Goal: Task Accomplishment & Management: Use online tool/utility

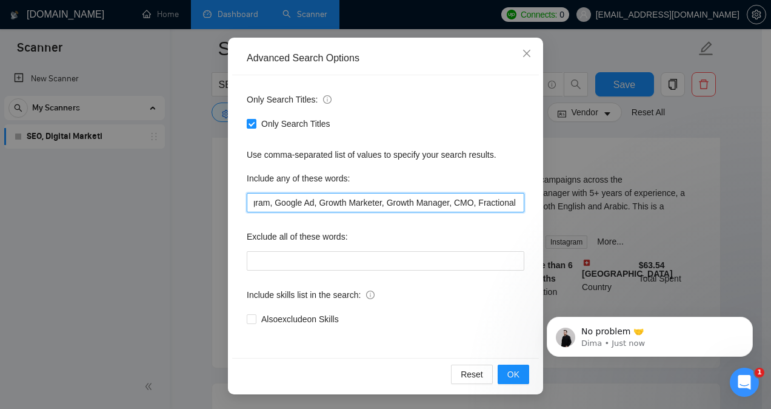
scroll to position [0, 385]
drag, startPoint x: 482, startPoint y: 204, endPoint x: 576, endPoint y: 215, distance: 95.3
click at [576, 215] on div "Advanced Search Options Only Search Titles: Only Search Titles Use comma-separa…" at bounding box center [385, 204] width 771 height 409
click at [515, 200] on input "SEO, Search Engine Optimization, Google Ads, Google Shopping, PPC, Social Media…" at bounding box center [386, 202] width 278 height 19
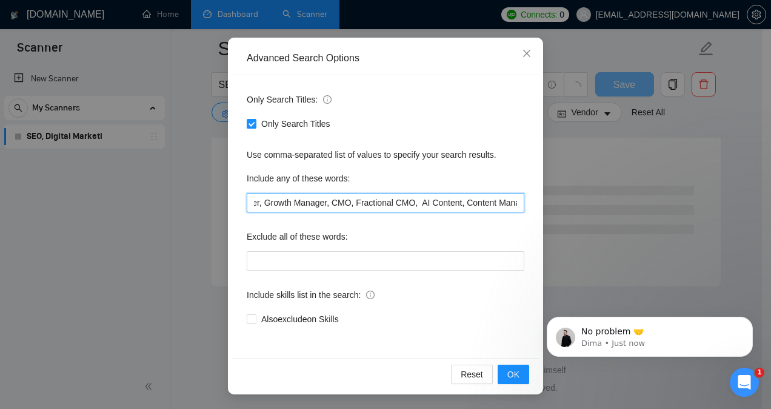
type input "SEO, Search Engine Optimization, Google Ads, Google Shopping, PPC, Social Media…"
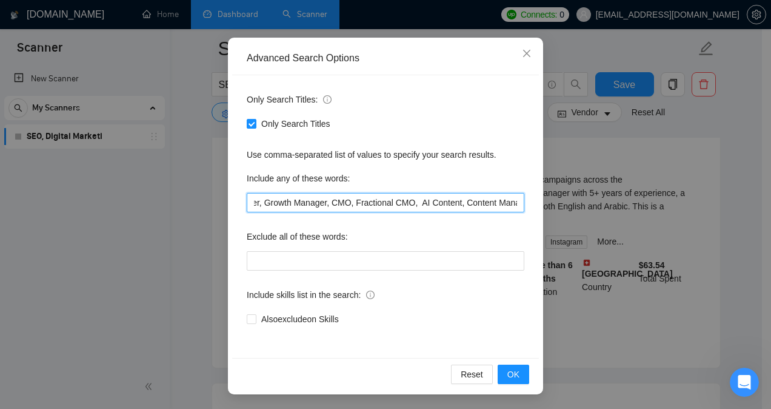
drag, startPoint x: 395, startPoint y: 201, endPoint x: 593, endPoint y: 210, distance: 197.9
click at [593, 210] on div "Advanced Search Options Only Search Titles: Only Search Titles Use comma-separa…" at bounding box center [385, 204] width 771 height 409
click at [512, 203] on input "SEO, Search Engine Optimization, Google Ads, Google Shopping, PPC, Social Media…" at bounding box center [386, 202] width 278 height 19
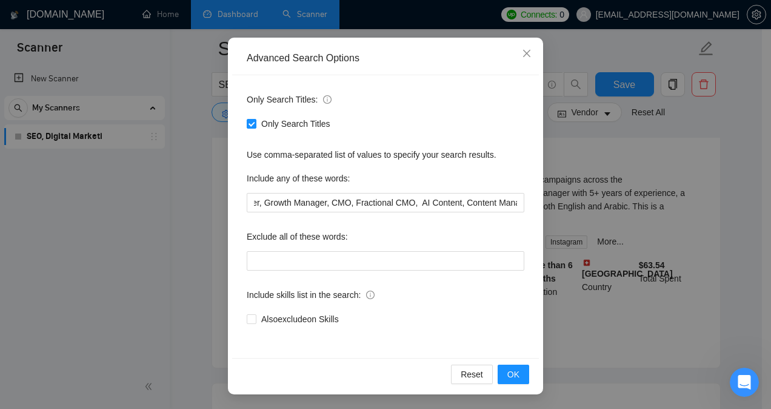
scroll to position [0, 0]
click at [511, 371] on span "OK" at bounding box center [514, 374] width 12 height 13
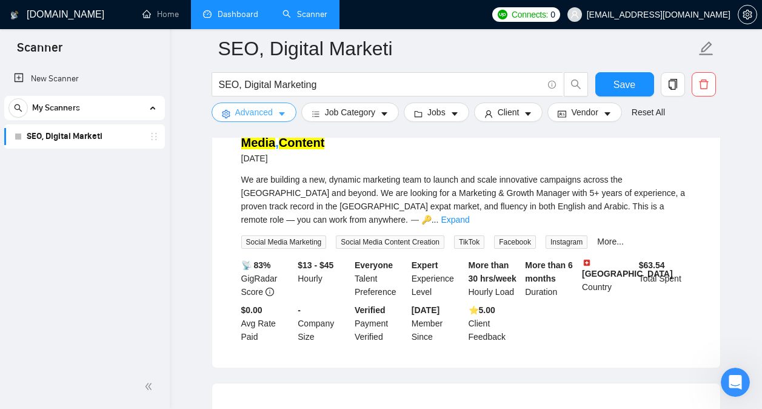
click at [275, 119] on button "Advanced" at bounding box center [254, 111] width 85 height 19
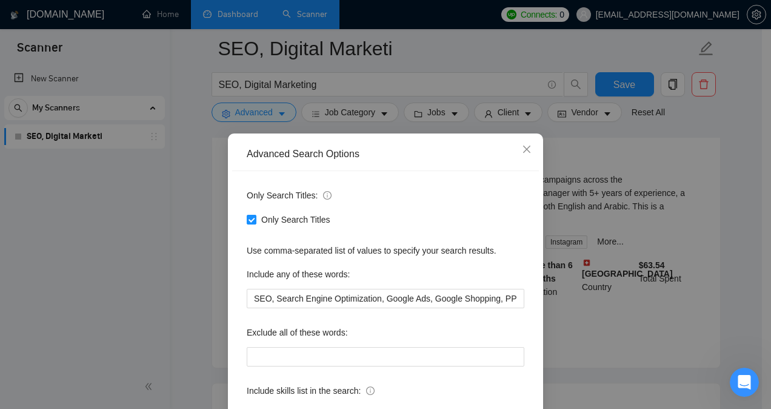
scroll to position [96, 0]
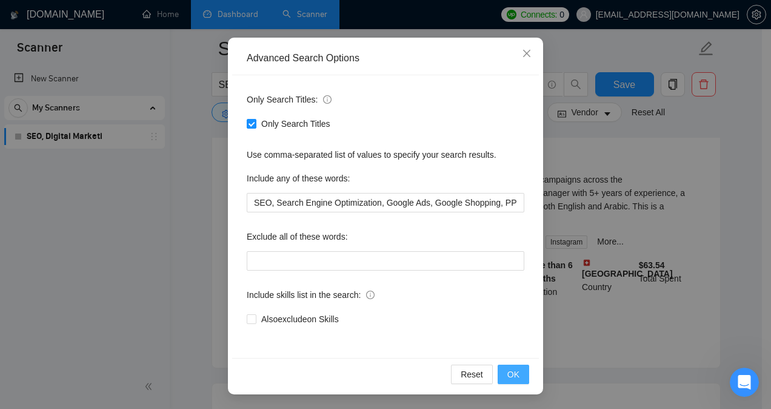
click at [508, 374] on span "OK" at bounding box center [514, 374] width 12 height 13
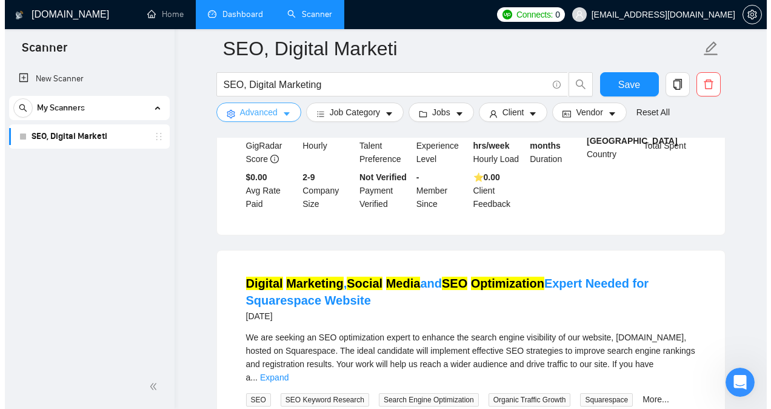
scroll to position [321, 0]
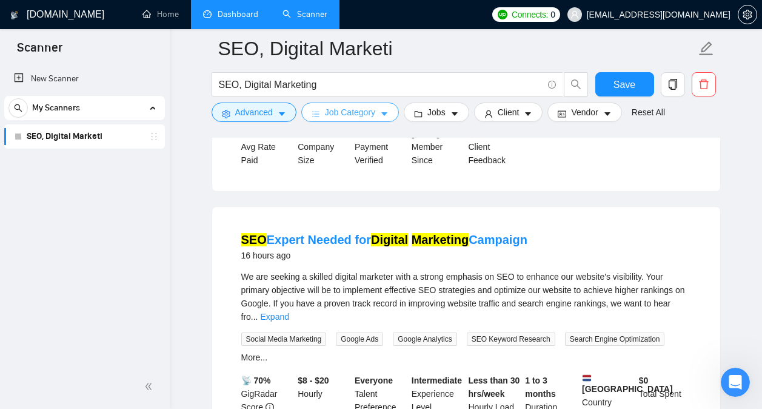
click at [374, 112] on button "Job Category" at bounding box center [350, 111] width 98 height 19
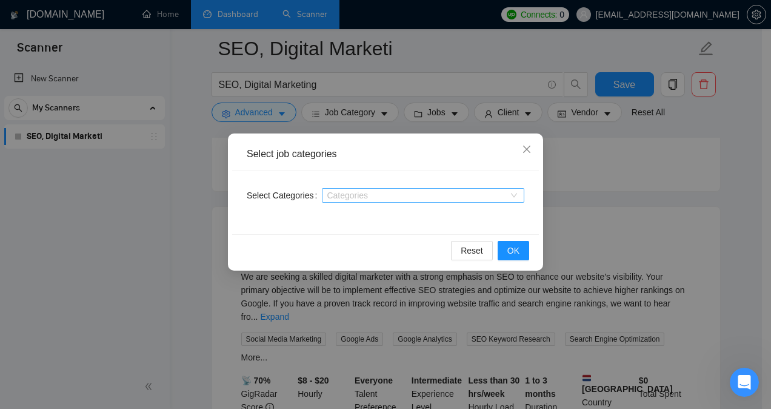
click at [391, 196] on div at bounding box center [417, 195] width 184 height 10
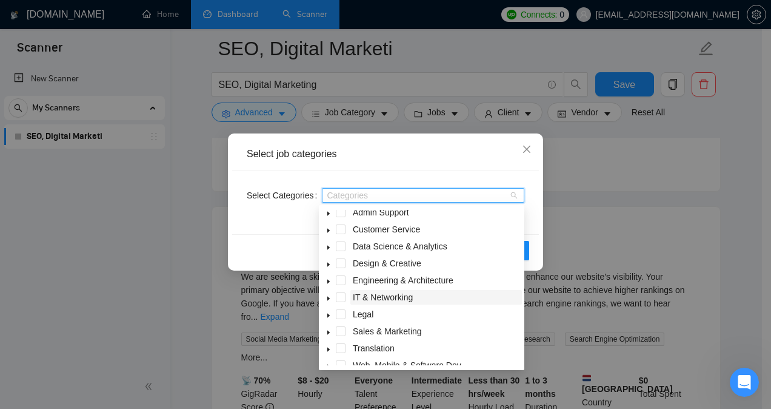
scroll to position [49, 0]
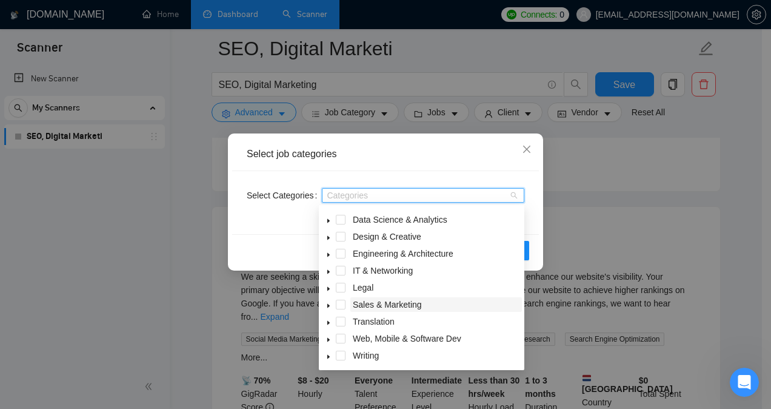
click at [398, 303] on span "Sales & Marketing" at bounding box center [387, 305] width 69 height 10
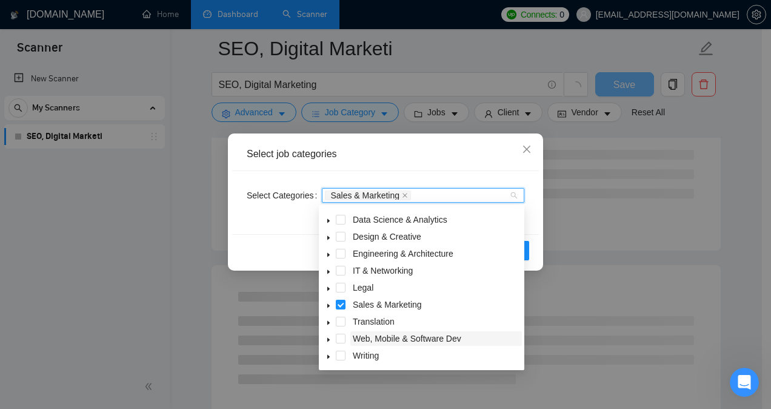
click at [402, 335] on span "Web, Mobile & Software Dev" at bounding box center [407, 339] width 109 height 10
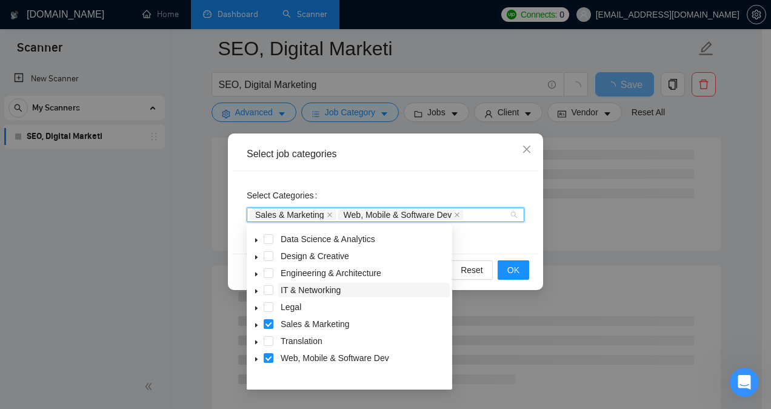
scroll to position [0, 0]
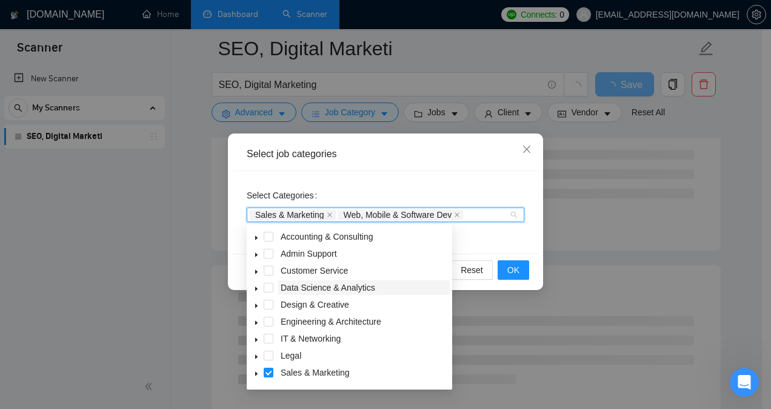
click at [336, 286] on span "Data Science & Analytics" at bounding box center [328, 288] width 95 height 10
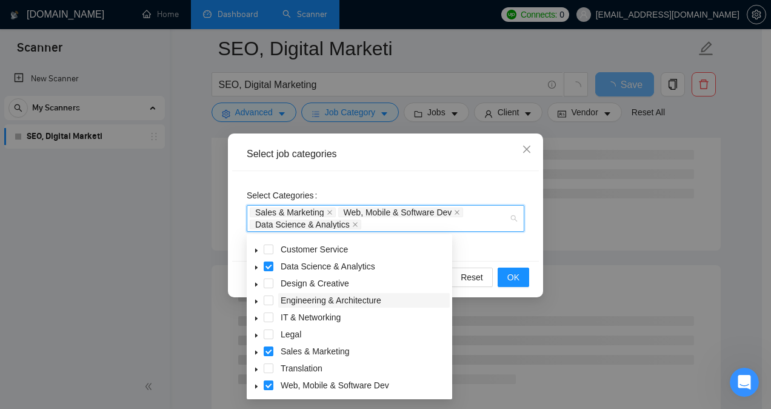
scroll to position [49, 0]
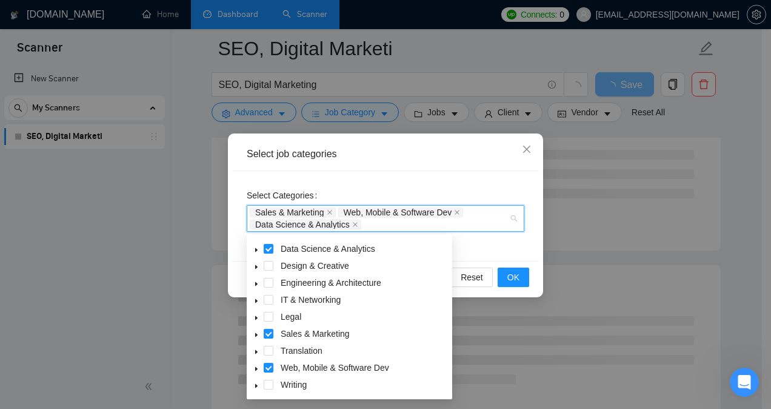
click at [466, 249] on div "Select Categories Sales & Marketing Web, Mobile & Software Dev Data Science & A…" at bounding box center [385, 216] width 307 height 90
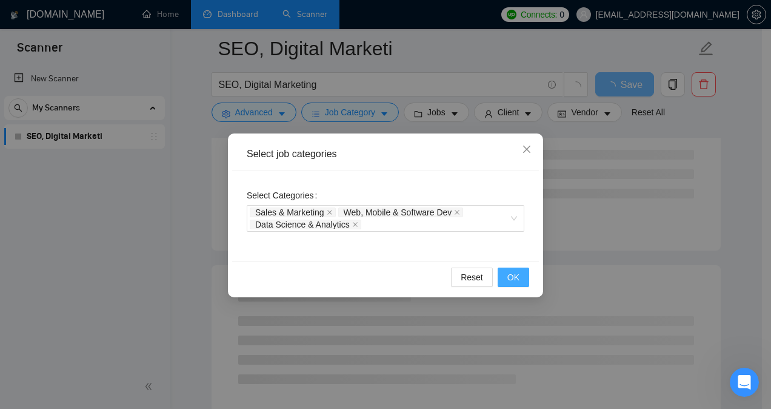
click at [508, 274] on span "OK" at bounding box center [514, 276] width 12 height 13
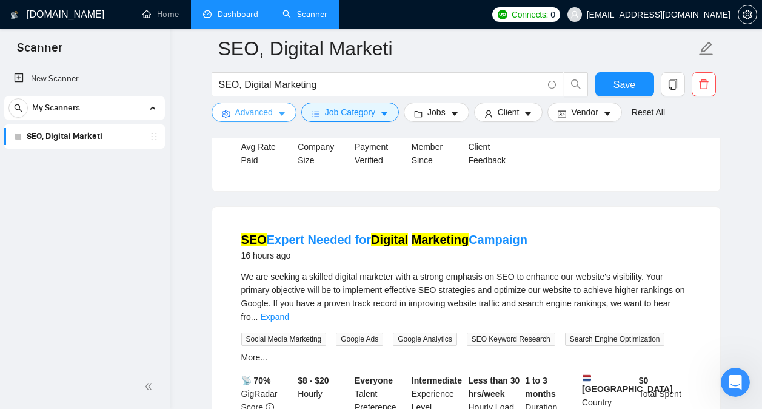
click at [275, 114] on button "Advanced" at bounding box center [254, 111] width 85 height 19
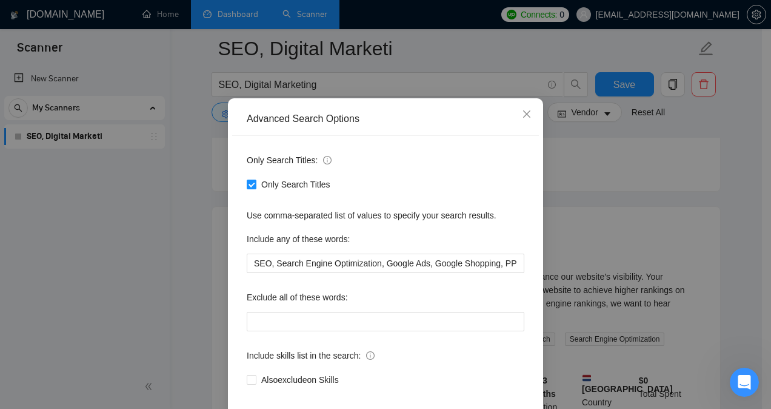
click at [653, 131] on div "Advanced Search Options Only Search Titles: Only Search Titles Use comma-separa…" at bounding box center [385, 204] width 771 height 409
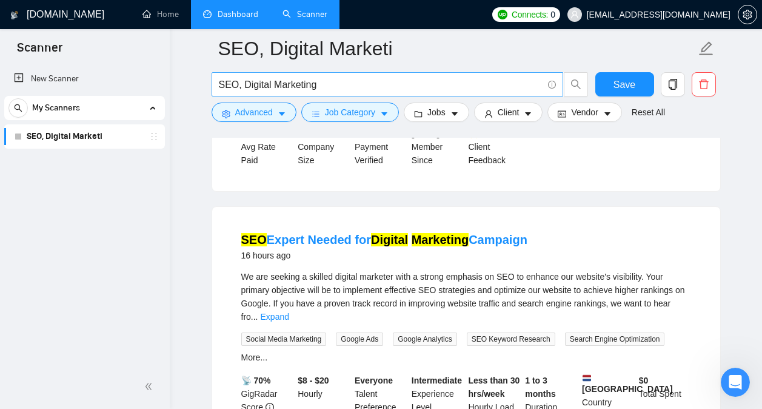
drag, startPoint x: 327, startPoint y: 93, endPoint x: 273, endPoint y: 79, distance: 55.7
click at [273, 79] on span "SEO, Digital Marketing" at bounding box center [388, 84] width 352 height 24
drag, startPoint x: 317, startPoint y: 84, endPoint x: 210, endPoint y: 69, distance: 108.3
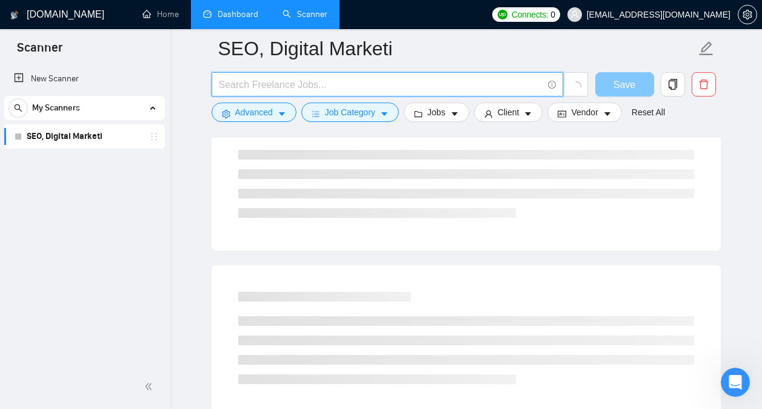
click at [605, 82] on button "Save" at bounding box center [625, 84] width 59 height 24
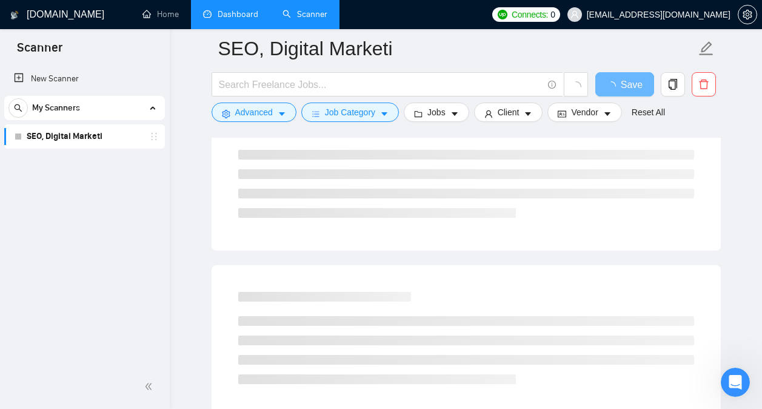
click at [143, 288] on div "New Scanner My Scanners SEO, Digital Marketi" at bounding box center [85, 214] width 170 height 300
click at [274, 109] on button "Advanced" at bounding box center [254, 111] width 85 height 19
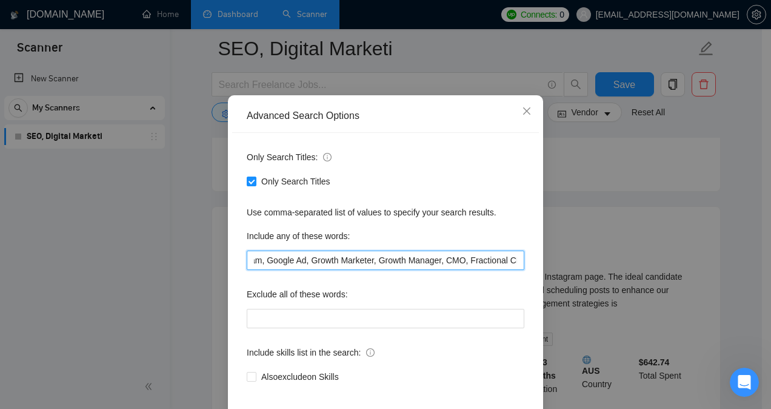
scroll to position [0, 495]
drag, startPoint x: 298, startPoint y: 257, endPoint x: 682, endPoint y: 301, distance: 385.8
click at [682, 301] on div "Advanced Search Options Only Search Titles: Only Search Titles Use comma-separa…" at bounding box center [385, 204] width 771 height 409
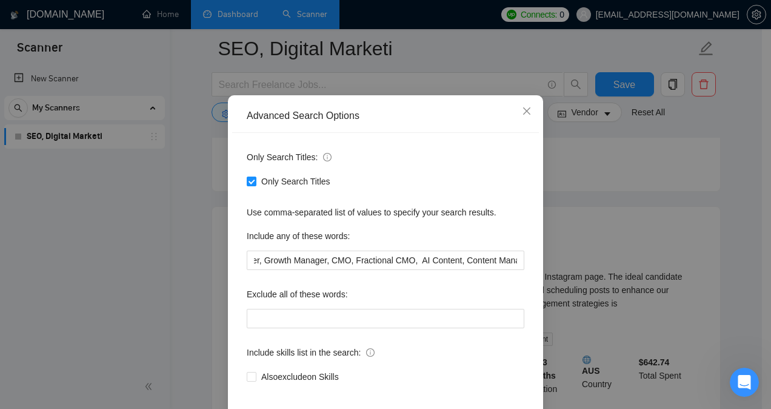
scroll to position [0, 0]
click at [741, 248] on div "Advanced Search Options Only Search Titles: Only Search Titles Use comma-separa…" at bounding box center [385, 204] width 771 height 409
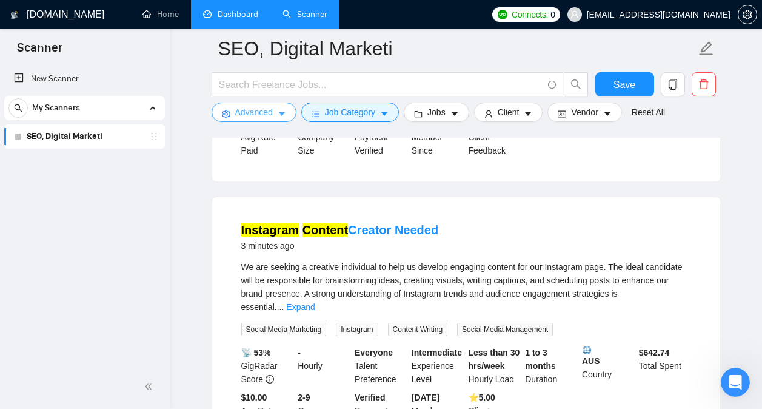
scroll to position [335, 0]
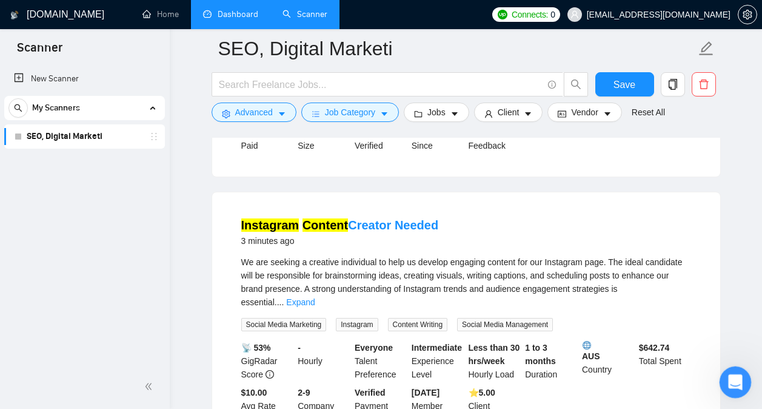
click at [734, 375] on icon "Open Intercom Messenger" at bounding box center [734, 381] width 20 height 20
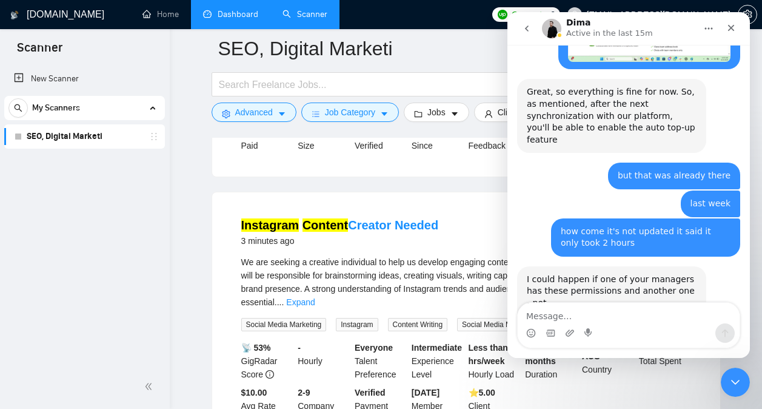
scroll to position [11820, 0]
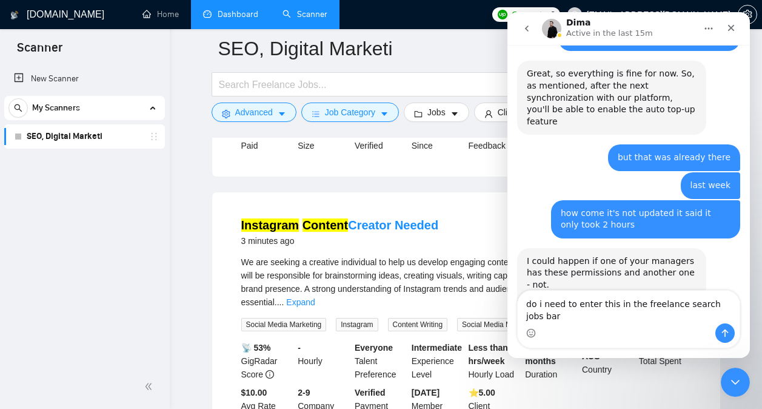
type textarea "do i need to enter this in the freelance search jobs bar?"
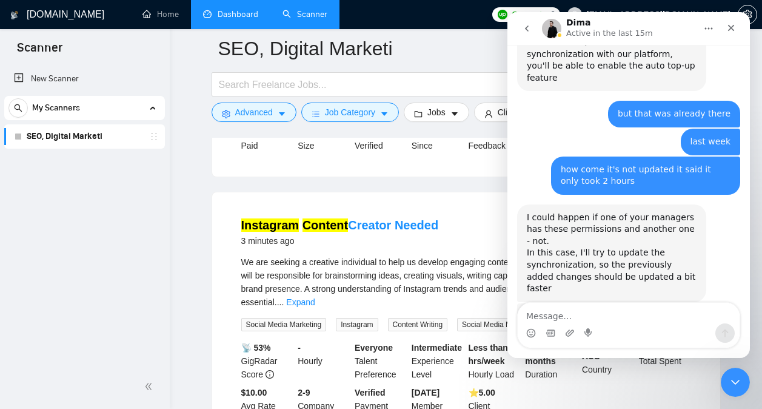
scroll to position [11868, 0]
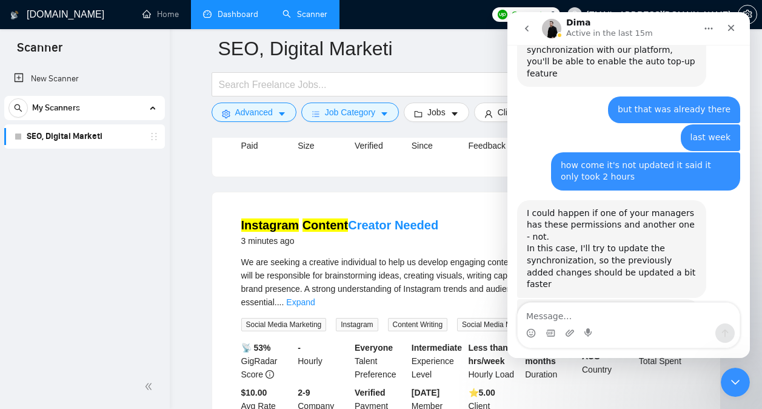
type textarea "SEO, Search Engine Optimization, Google Ads, Google Shopping, PPC, Social Media…"
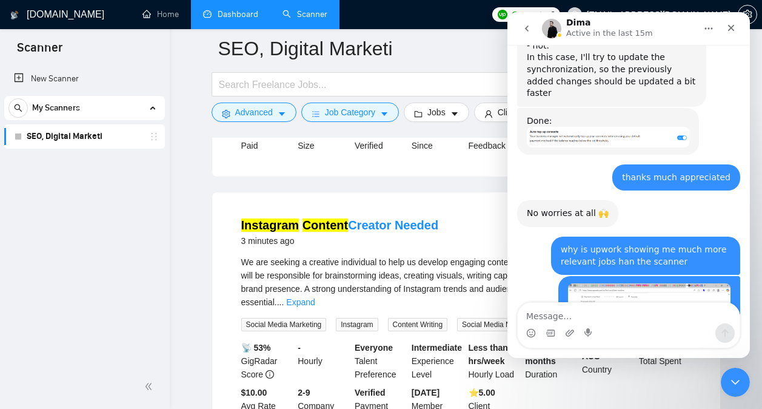
scroll to position [12060, 0]
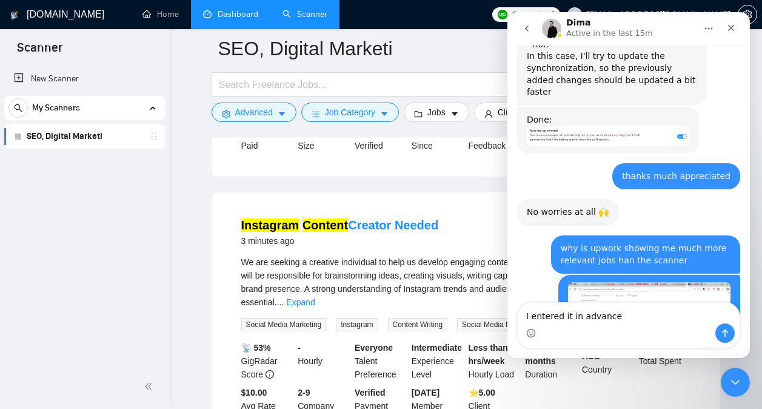
type textarea "I entered it in advanced"
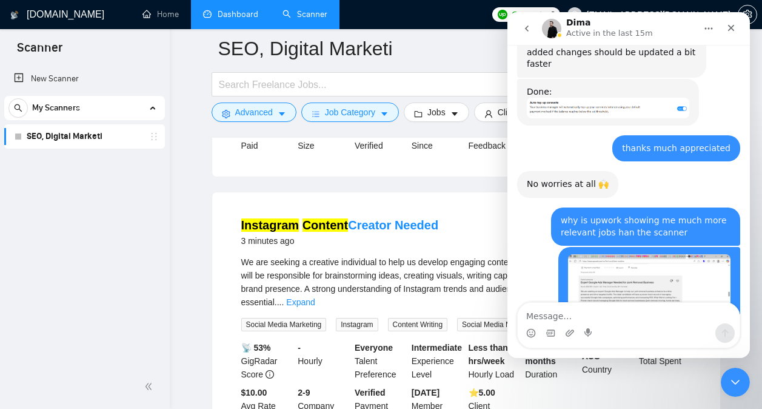
click at [728, 32] on icon "Close" at bounding box center [732, 28] width 10 height 10
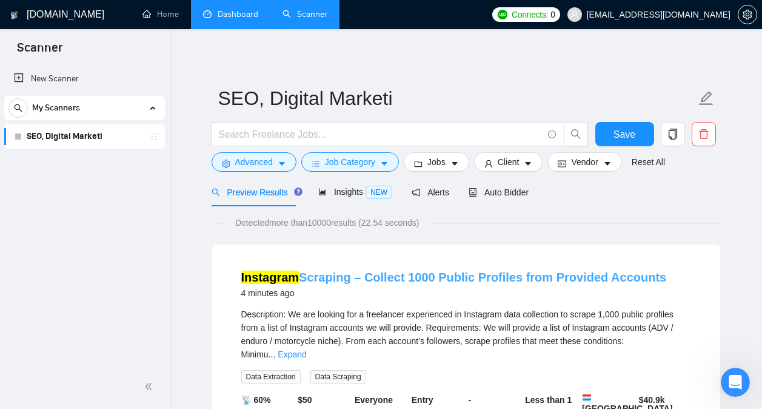
scroll to position [0, 0]
click at [342, 200] on div "Insights NEW" at bounding box center [355, 192] width 74 height 29
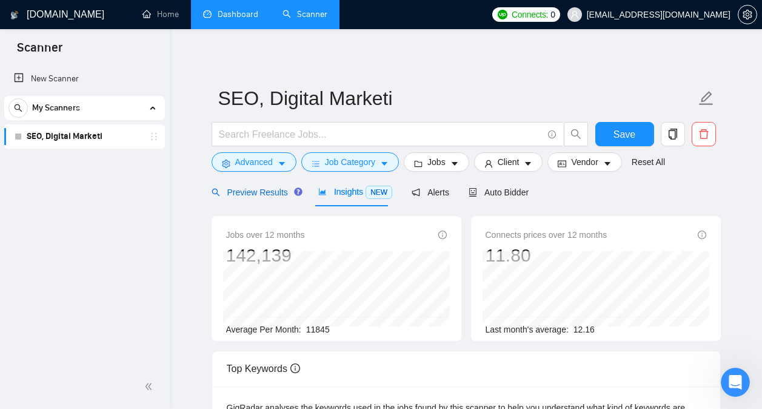
click at [265, 198] on div "Preview Results" at bounding box center [255, 192] width 87 height 13
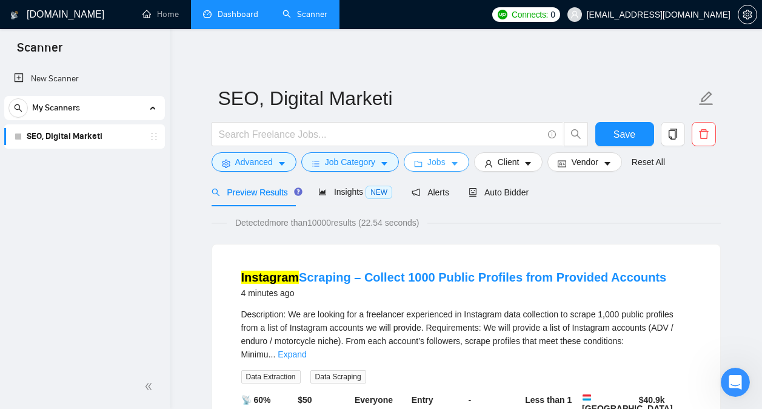
click at [435, 160] on span "Jobs" at bounding box center [437, 161] width 18 height 13
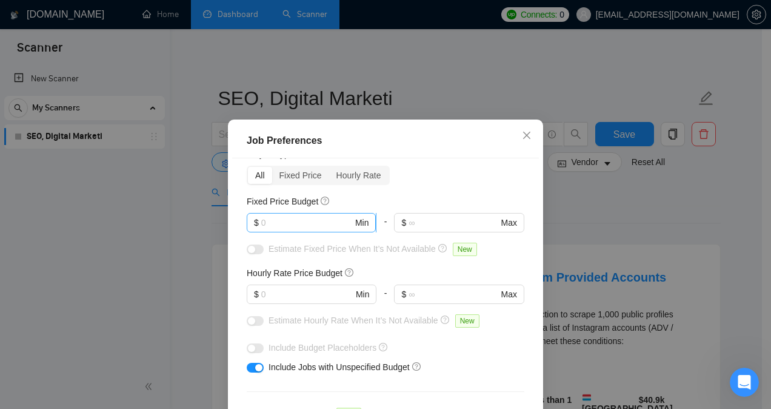
scroll to position [50, 0]
click at [304, 224] on input "text" at bounding box center [307, 221] width 92 height 13
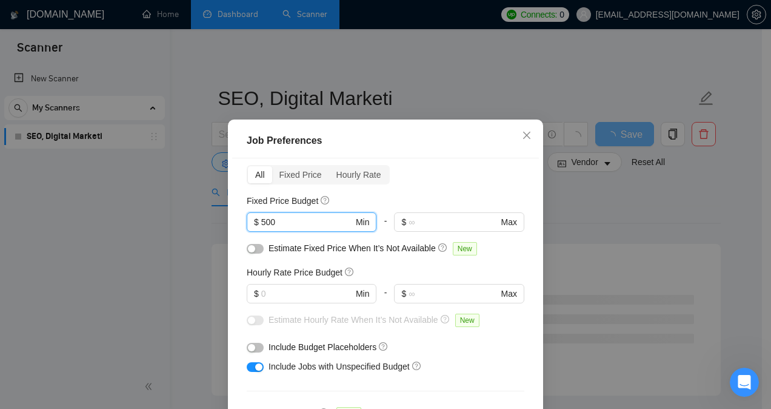
type input "500"
click at [255, 249] on button "button" at bounding box center [255, 249] width 17 height 10
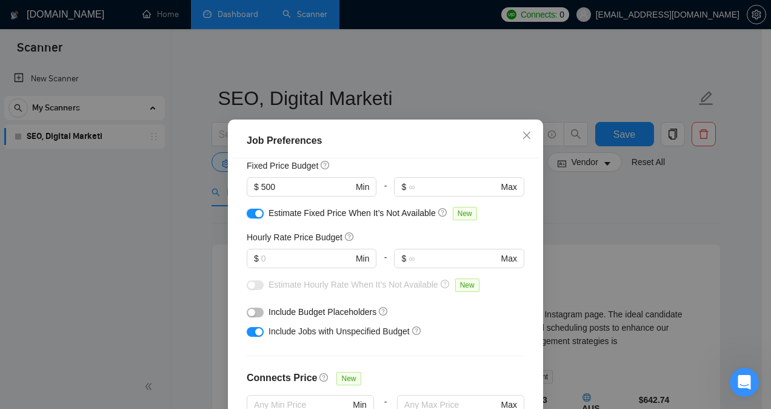
scroll to position [87, 0]
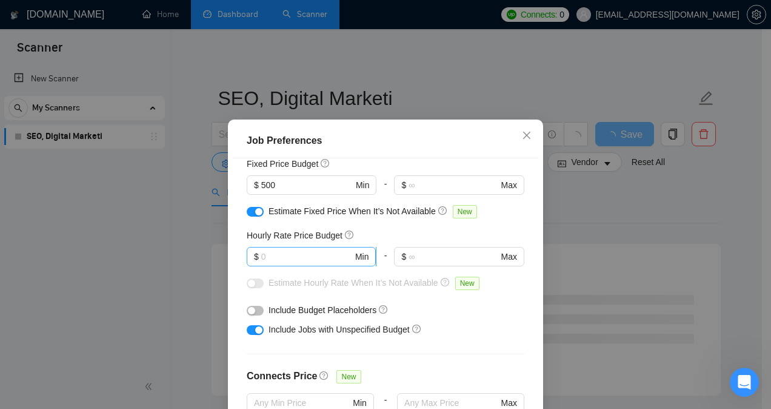
click at [292, 253] on input "text" at bounding box center [307, 256] width 92 height 13
type input "20"
click at [257, 284] on button "button" at bounding box center [255, 283] width 17 height 10
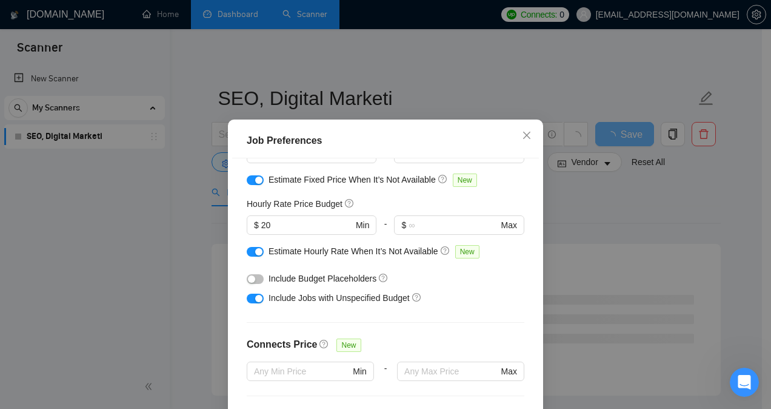
scroll to position [119, 0]
click at [255, 277] on button "button" at bounding box center [255, 279] width 17 height 10
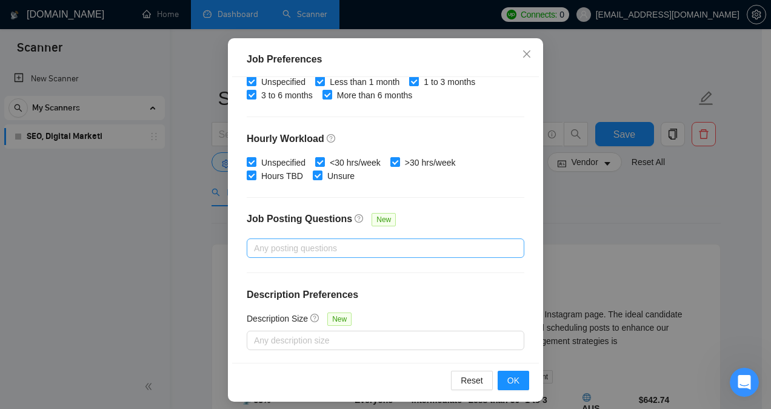
scroll to position [89, 0]
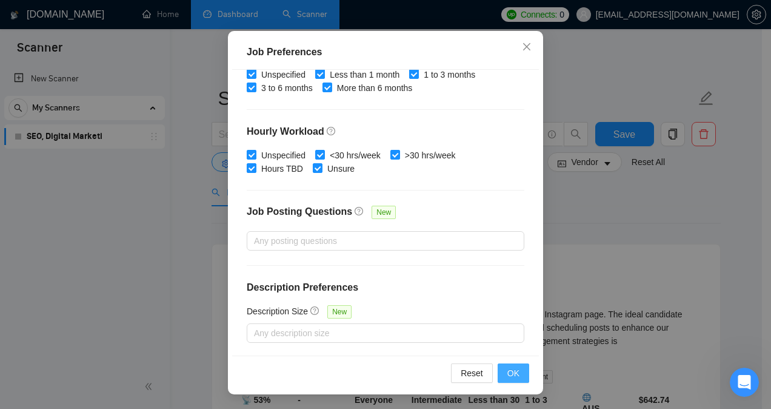
click at [516, 374] on button "OK" at bounding box center [514, 372] width 32 height 19
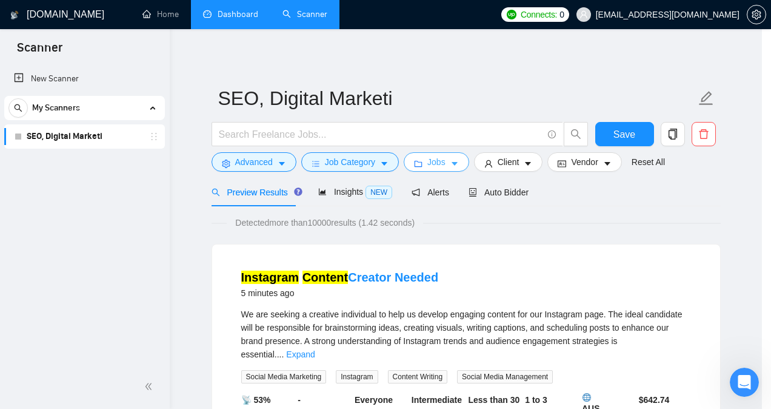
scroll to position [0, 0]
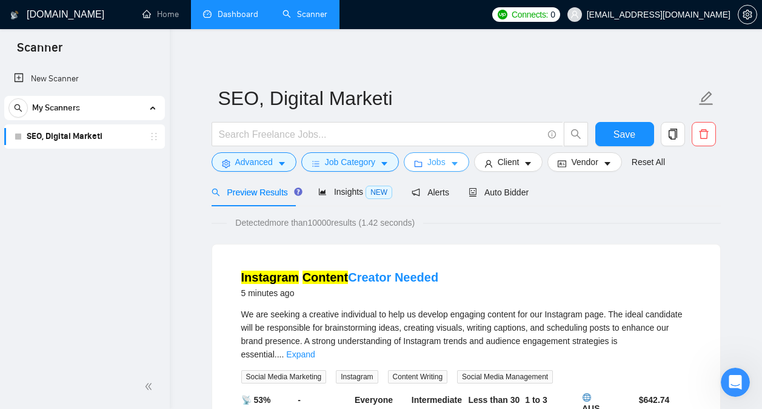
click at [457, 169] on button "Jobs" at bounding box center [436, 161] width 65 height 19
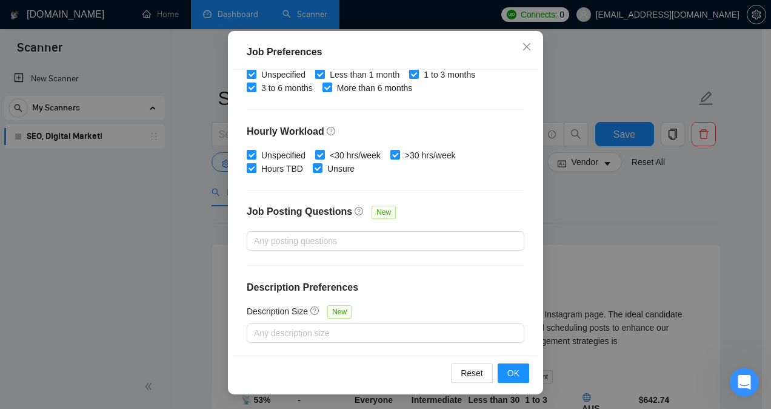
scroll to position [89, 0]
click at [511, 370] on span "OK" at bounding box center [514, 372] width 12 height 13
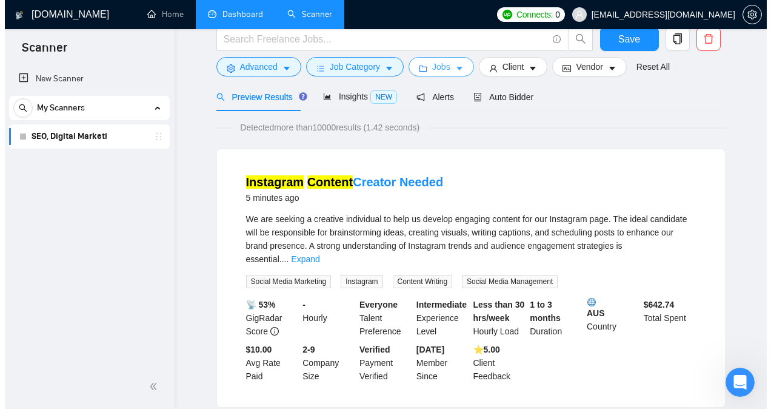
scroll to position [0, 0]
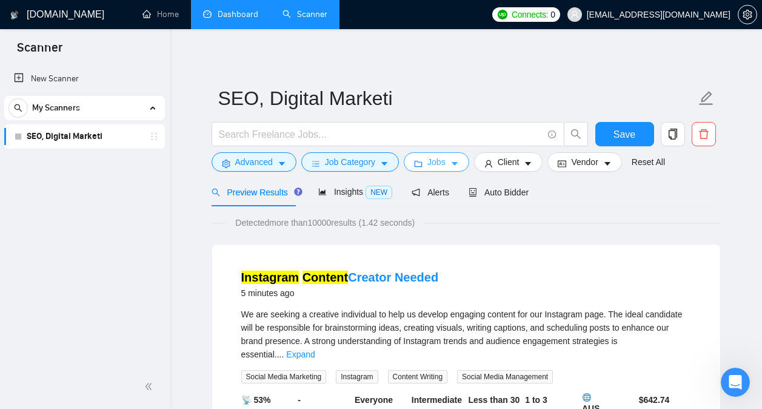
click at [448, 170] on button "Jobs" at bounding box center [436, 161] width 65 height 19
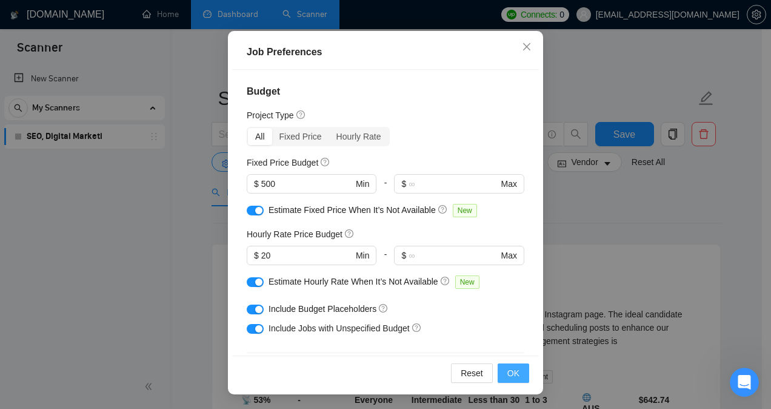
click at [508, 369] on span "OK" at bounding box center [514, 372] width 12 height 13
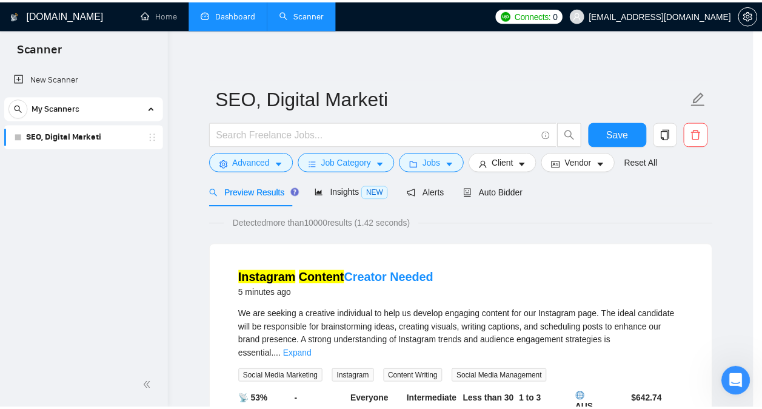
scroll to position [42, 0]
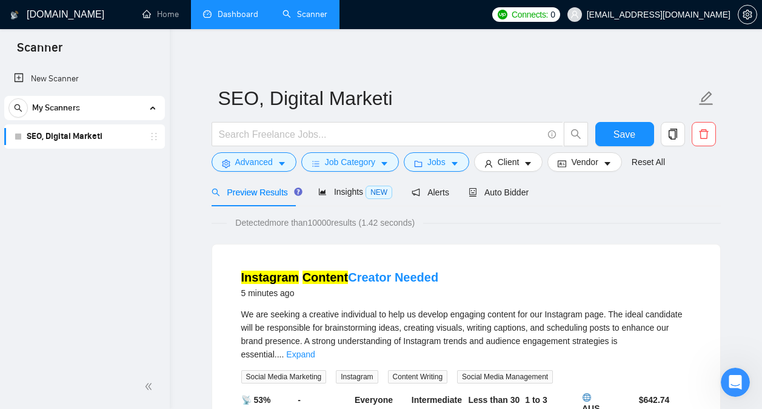
click at [612, 121] on form "SEO, Digital Marketi Save Advanced Job Category Jobs Client Vendor Reset All" at bounding box center [466, 128] width 509 height 99
click at [616, 129] on span "Save" at bounding box center [625, 134] width 22 height 15
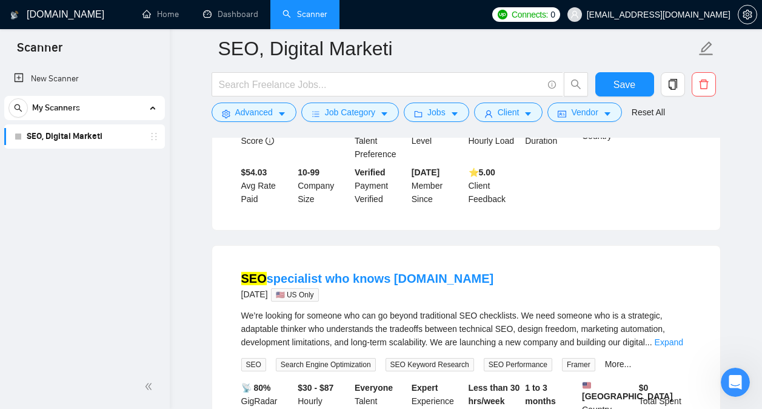
scroll to position [16943, 0]
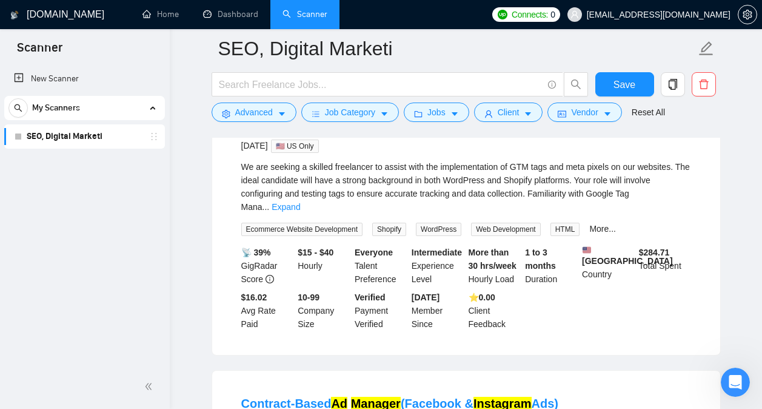
scroll to position [17679, 0]
